Goal: Transaction & Acquisition: Download file/media

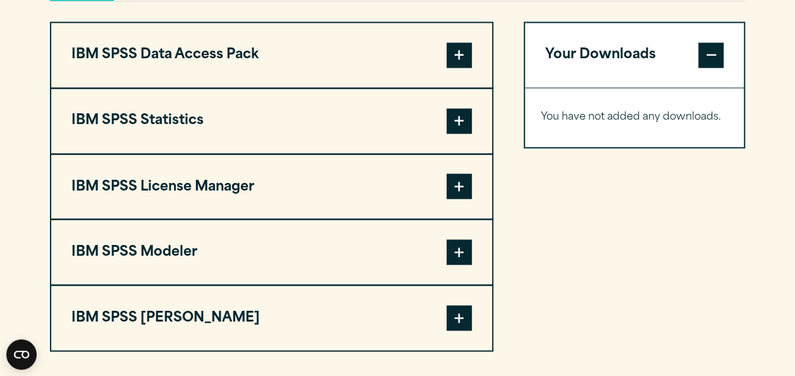
scroll to position [1012, 0]
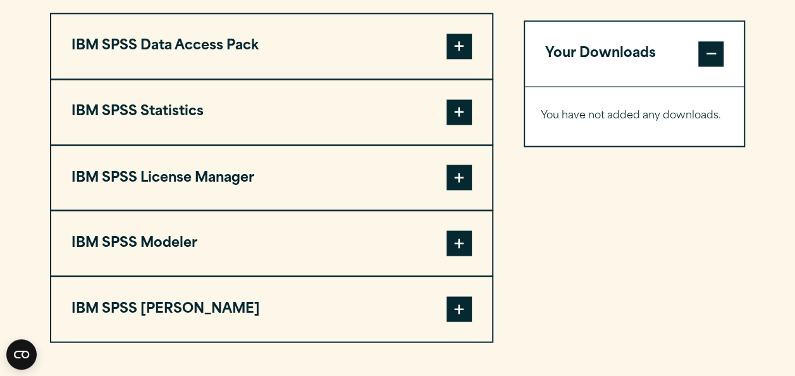
click at [274, 101] on button "IBM SPSS Statistics" at bounding box center [271, 112] width 441 height 65
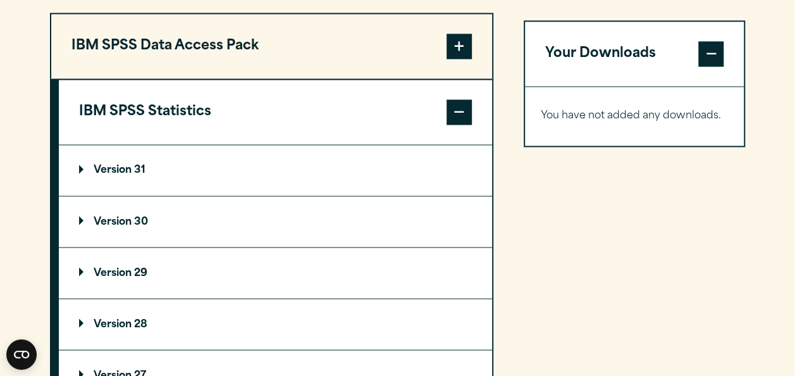
click at [199, 232] on summary "Version 30" at bounding box center [275, 221] width 433 height 51
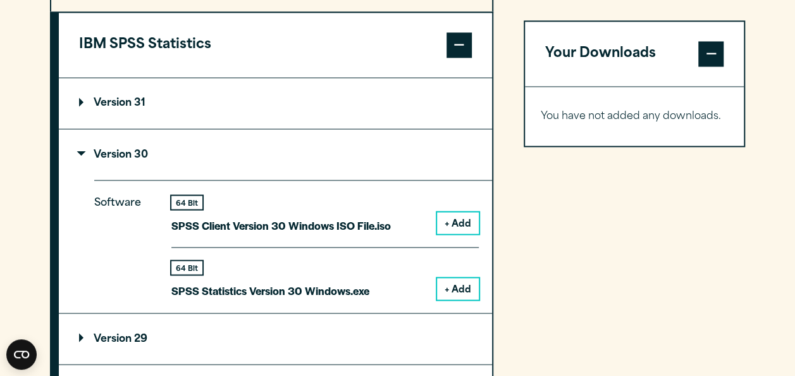
scroll to position [1139, 0]
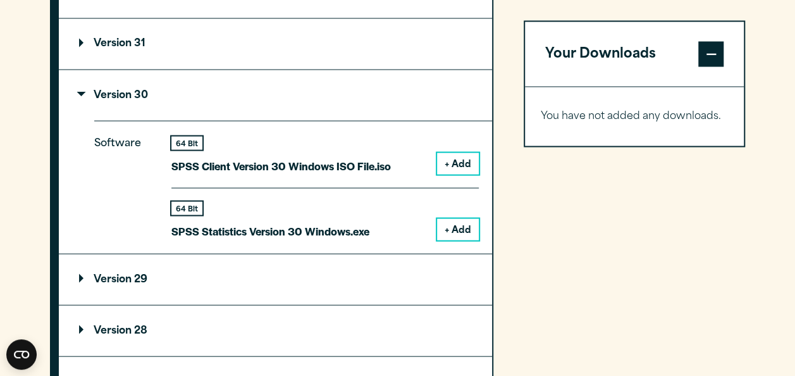
click at [462, 228] on button "+ Add" at bounding box center [458, 229] width 42 height 22
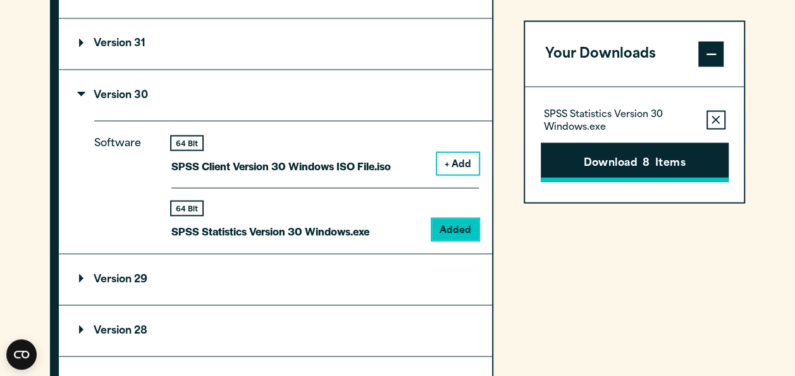
click at [644, 159] on span "8" at bounding box center [646, 163] width 7 height 16
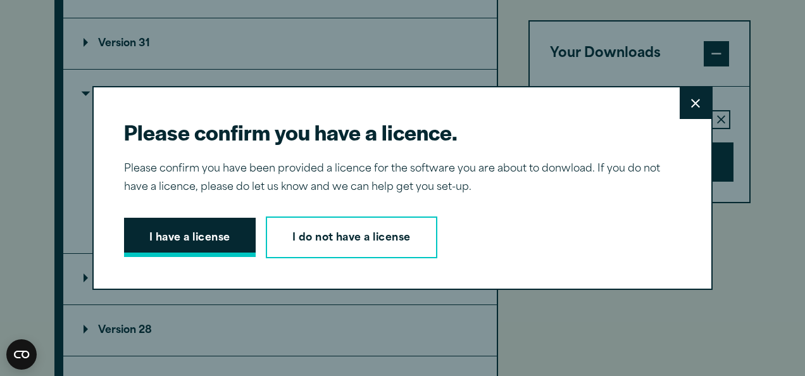
click at [208, 229] on button "I have a license" at bounding box center [190, 237] width 132 height 39
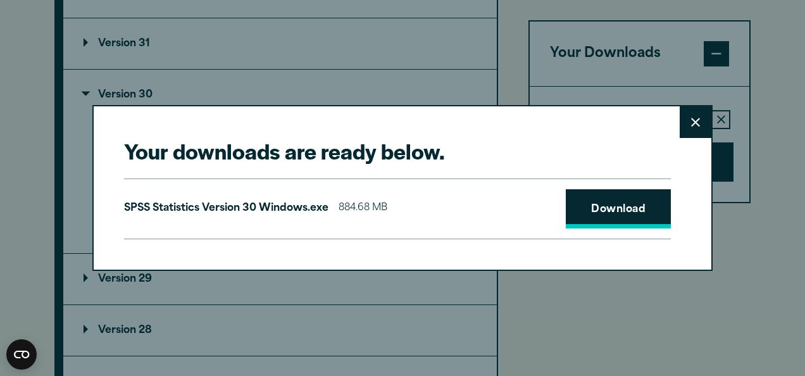
click at [598, 210] on link "Download" at bounding box center [618, 208] width 105 height 39
click at [586, 209] on link "Download" at bounding box center [618, 208] width 105 height 39
click at [604, 211] on link "Download" at bounding box center [618, 208] width 105 height 39
click at [615, 203] on link "Download" at bounding box center [618, 208] width 105 height 39
click at [600, 202] on link "Download" at bounding box center [618, 208] width 105 height 39
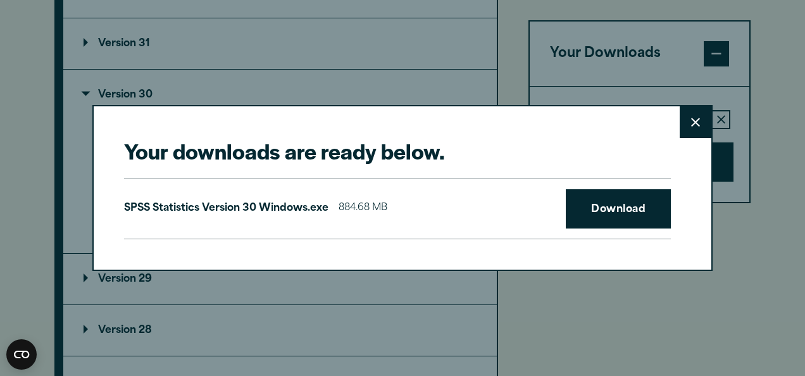
click at [478, 58] on div "Your downloads are ready below. Close SPSS Statistics Version 30 Windows.exe 88…" at bounding box center [402, 188] width 805 height 376
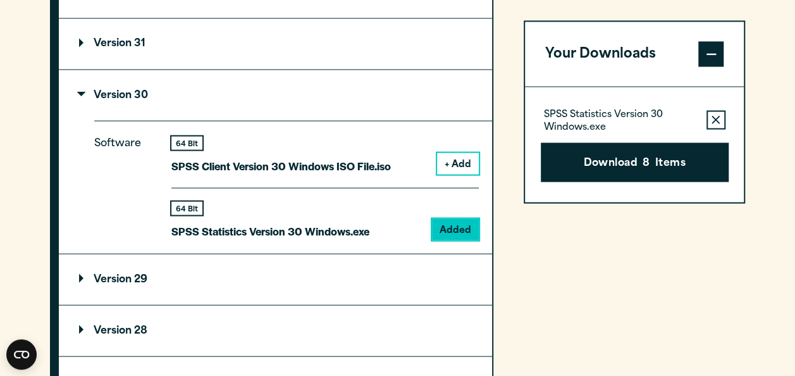
click at [252, 232] on p "SPSS Statistics Version 30 Windows.exe" at bounding box center [270, 230] width 198 height 18
